Goal: Task Accomplishment & Management: Use online tool/utility

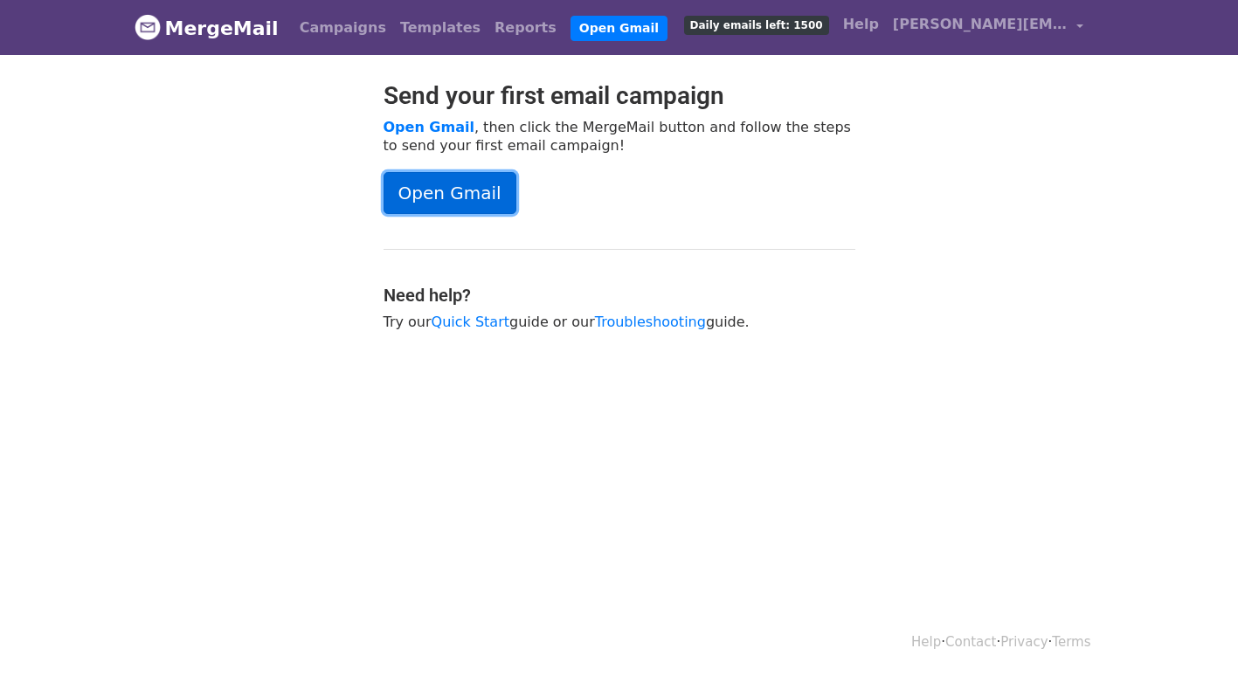
click at [438, 204] on link "Open Gmail" at bounding box center [449, 193] width 133 height 42
